Goal: Task Accomplishment & Management: Use online tool/utility

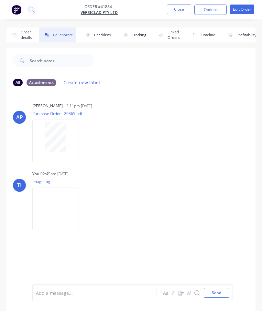
click at [175, 8] on button "Close" at bounding box center [179, 10] width 24 height 10
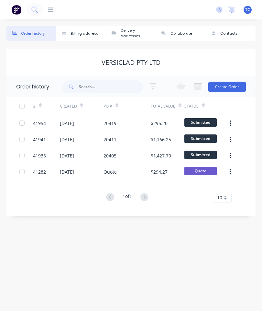
click at [48, 9] on icon at bounding box center [51, 10] width 6 height 6
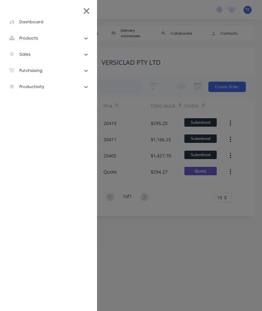
click at [58, 39] on li "products" at bounding box center [48, 38] width 87 height 16
click at [41, 88] on li "sales" at bounding box center [48, 87] width 87 height 16
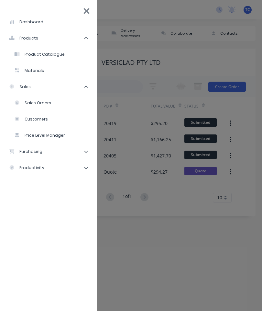
click at [46, 104] on div "Sales Orders" at bounding box center [32, 103] width 37 height 6
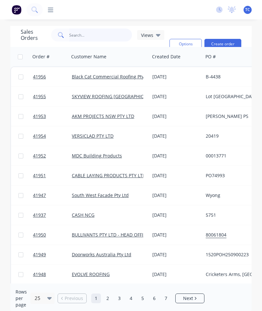
click at [97, 34] on input "text" at bounding box center [100, 35] width 63 height 13
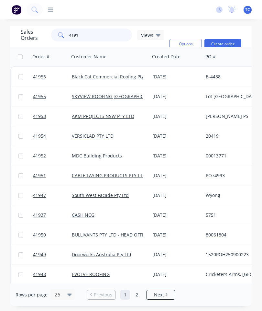
type input "41914"
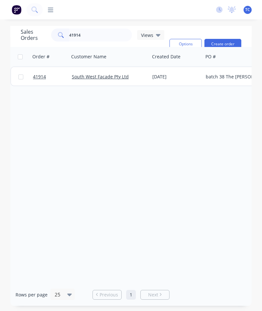
click at [42, 79] on span "41914" at bounding box center [39, 77] width 13 height 6
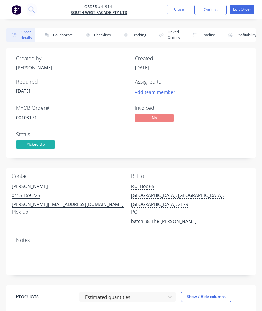
click at [64, 36] on button "Collaborate" at bounding box center [57, 35] width 37 height 15
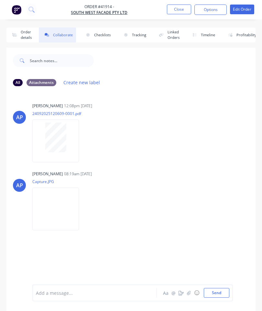
click at [192, 294] on button "button" at bounding box center [189, 293] width 8 height 8
click at [220, 294] on button "Send" at bounding box center [217, 293] width 26 height 10
click at [174, 10] on button "Close" at bounding box center [179, 10] width 24 height 10
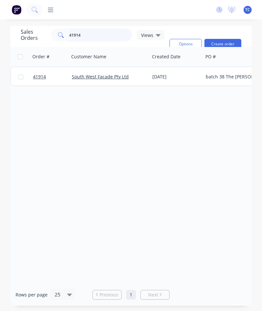
click at [105, 33] on input "41914" at bounding box center [100, 35] width 63 height 13
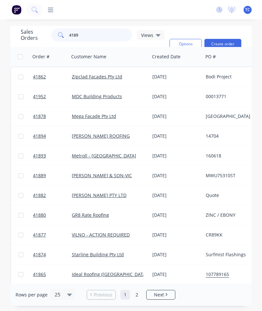
type input "41894"
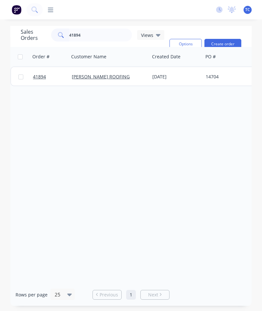
click at [40, 80] on span "41894" at bounding box center [39, 77] width 13 height 6
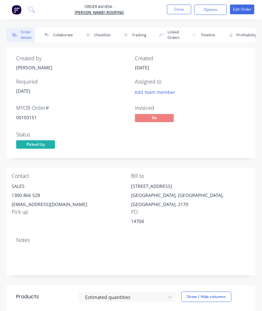
click at [62, 37] on button "Collaborate" at bounding box center [57, 35] width 37 height 15
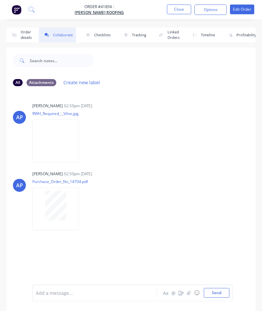
click at [188, 293] on icon "button" at bounding box center [189, 293] width 4 height 4
click at [211, 289] on button "Send" at bounding box center [217, 293] width 26 height 10
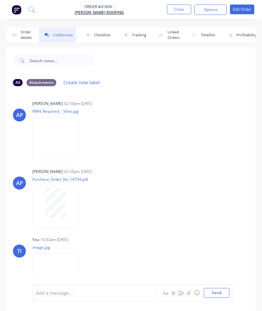
scroll to position [2, 0]
click at [181, 7] on button "Close" at bounding box center [179, 10] width 24 height 10
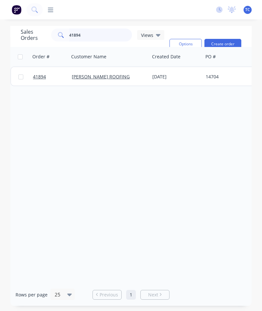
click at [97, 33] on input "41894" at bounding box center [100, 35] width 63 height 13
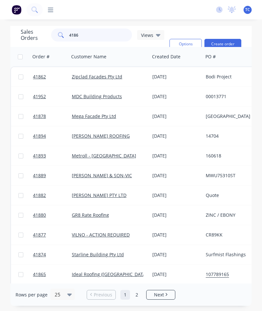
type input "41865"
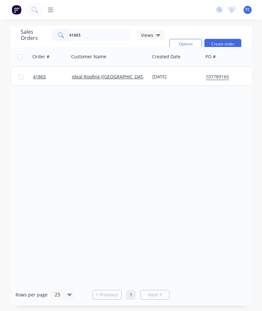
click at [36, 78] on span "41865" at bounding box center [39, 77] width 13 height 6
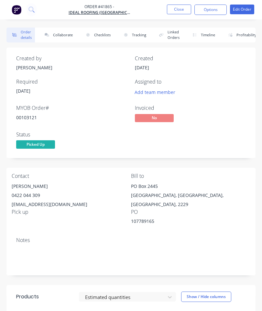
click at [59, 32] on button "Collaborate" at bounding box center [57, 35] width 37 height 15
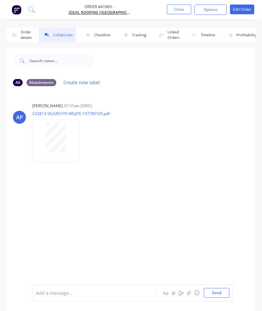
click at [189, 294] on icon "button" at bounding box center [189, 293] width 4 height 5
click at [221, 291] on button "Send" at bounding box center [217, 293] width 26 height 10
click at [177, 10] on button "Close" at bounding box center [179, 10] width 24 height 10
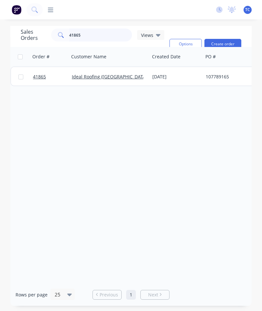
click at [104, 38] on input "41865" at bounding box center [100, 35] width 63 height 13
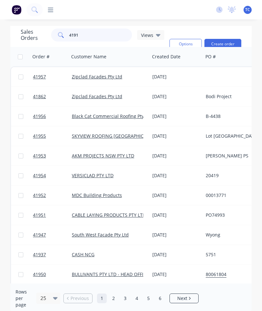
type input "41914"
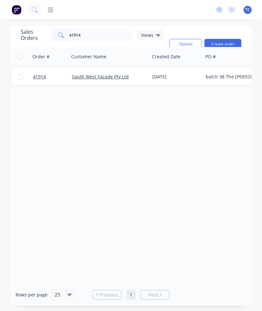
click at [42, 75] on span "41914" at bounding box center [39, 77] width 13 height 6
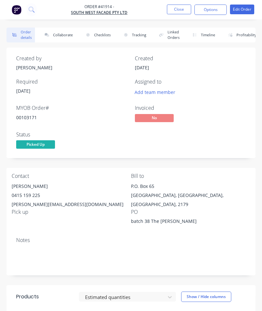
click at [60, 36] on button "Collaborate" at bounding box center [57, 35] width 37 height 15
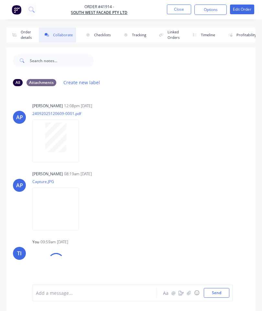
click at [187, 294] on button "button" at bounding box center [189, 293] width 8 height 8
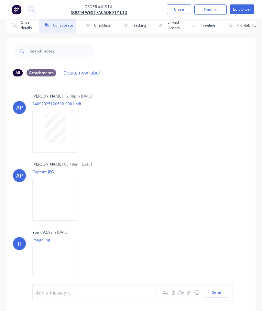
scroll to position [35, 0]
click at [179, 6] on button "Close" at bounding box center [179, 10] width 24 height 10
